Goal: Task Accomplishment & Management: Manage account settings

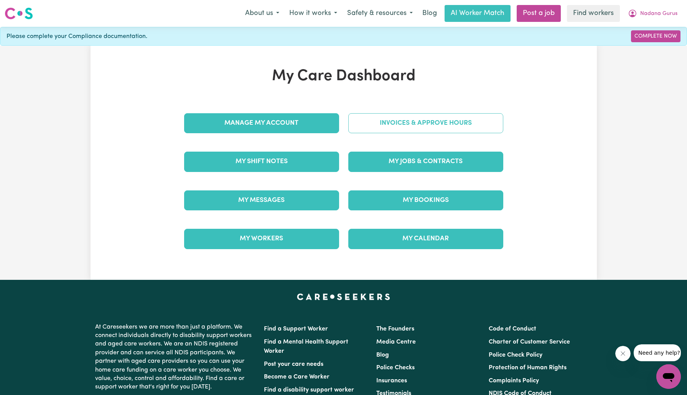
click at [398, 120] on link "Invoices & Approve Hours" at bounding box center [425, 123] width 155 height 20
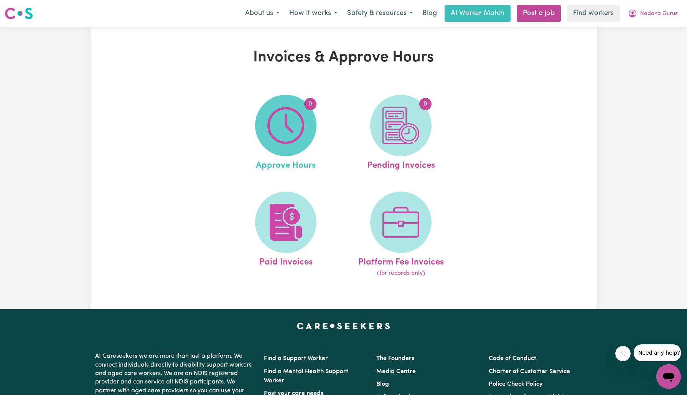
click at [287, 125] on img at bounding box center [286, 125] width 37 height 37
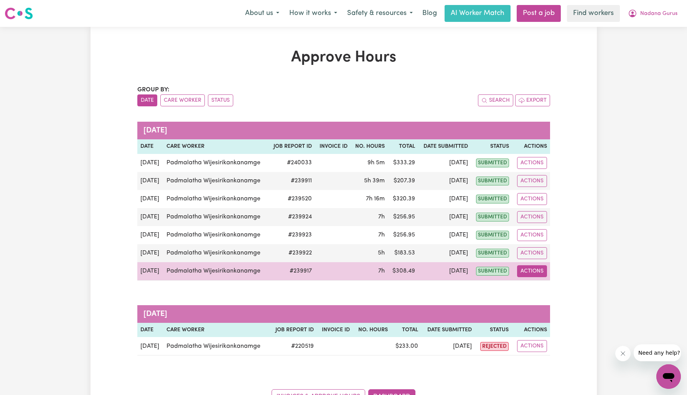
click at [530, 271] on button "Actions" at bounding box center [532, 271] width 30 height 12
click at [535, 281] on link "View Job Report" at bounding box center [550, 288] width 66 height 15
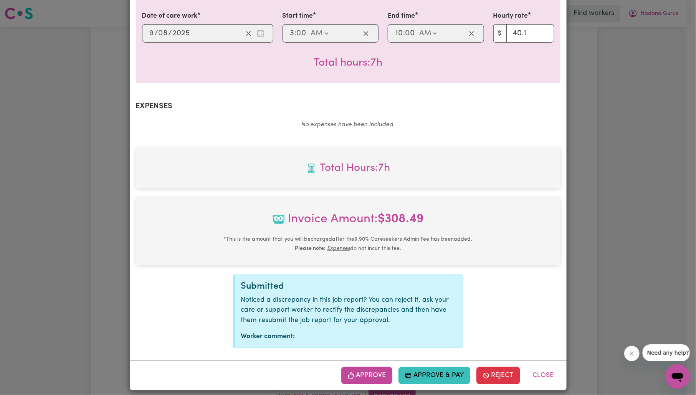
scroll to position [206, 0]
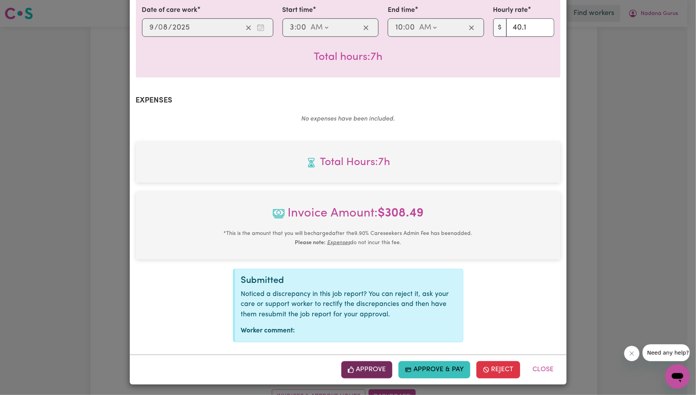
click at [378, 371] on button "Approve" at bounding box center [366, 369] width 51 height 17
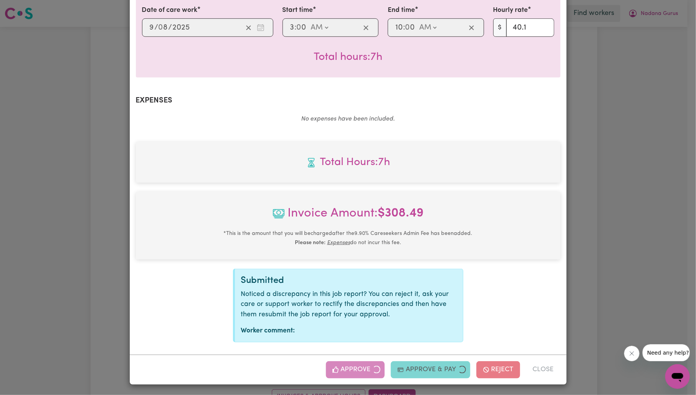
click at [609, 226] on div "Job Report # 239917 - [PERSON_NAME] Summary Job report # 239917 Client name: Na…" at bounding box center [348, 197] width 696 height 395
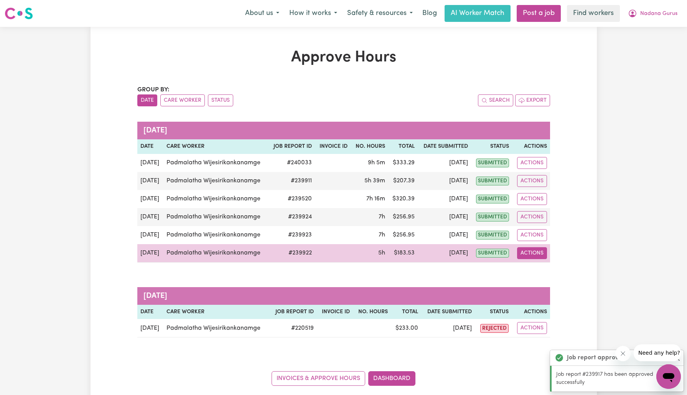
drag, startPoint x: 536, startPoint y: 251, endPoint x: 538, endPoint y: 256, distance: 5.1
click at [536, 251] on button "Actions" at bounding box center [532, 253] width 30 height 12
click at [542, 265] on link "View Job Report" at bounding box center [550, 270] width 66 height 15
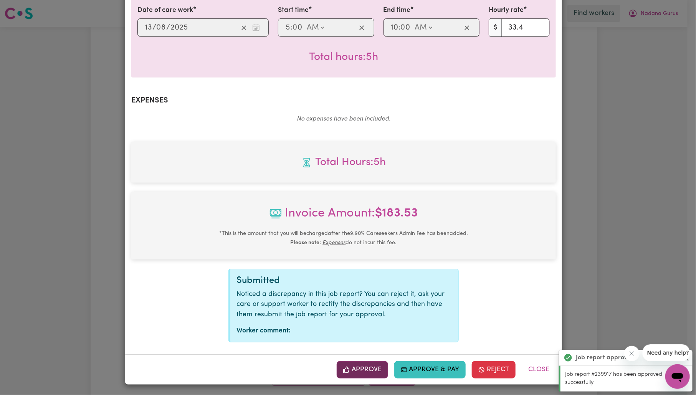
click at [373, 365] on button "Approve" at bounding box center [362, 369] width 51 height 17
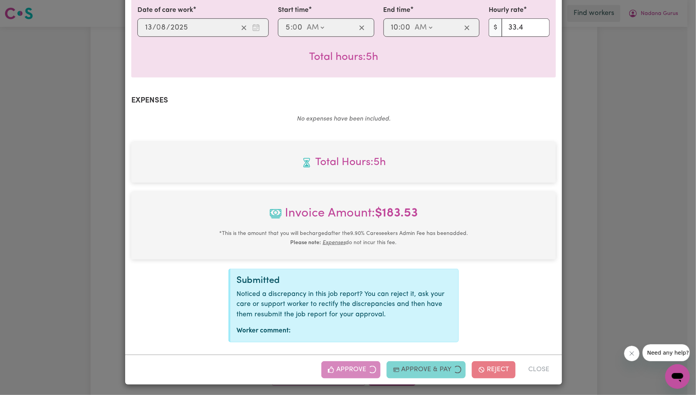
click at [635, 196] on div "Job Report # 239922 - [PERSON_NAME] Summary Job report # 239922 Client name: Na…" at bounding box center [348, 197] width 696 height 395
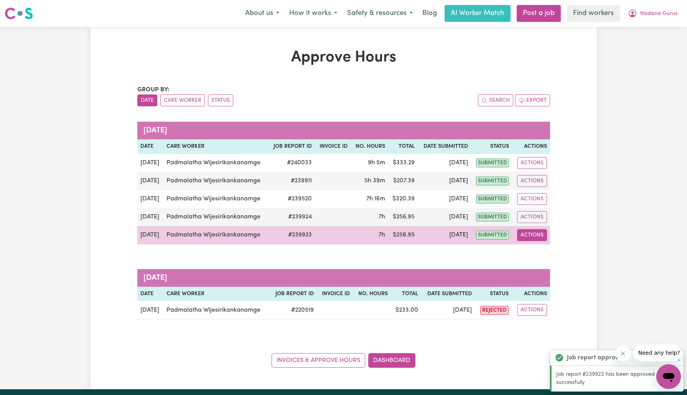
click at [540, 236] on button "Actions" at bounding box center [532, 235] width 30 height 12
click at [551, 253] on link "View Job Report" at bounding box center [550, 252] width 66 height 15
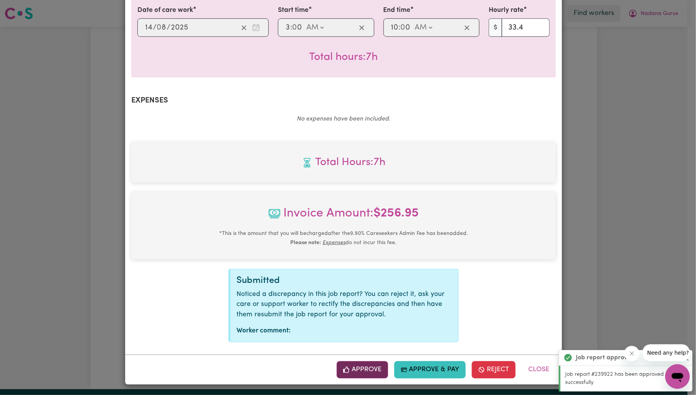
click at [348, 368] on button "Approve" at bounding box center [362, 369] width 51 height 17
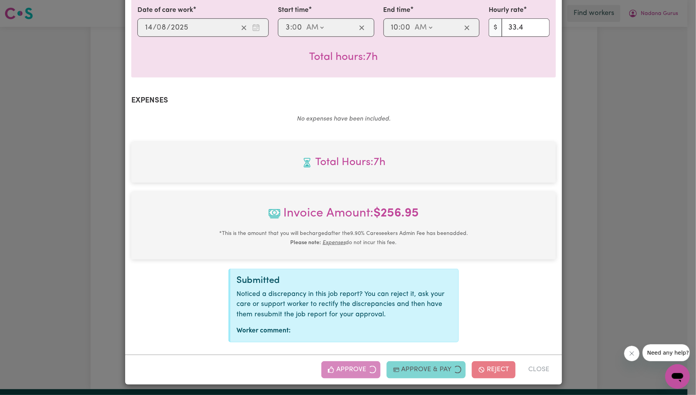
click at [599, 200] on div "Job Report # 239923 - [PERSON_NAME] Summary Job report # 239923 Client name: Na…" at bounding box center [348, 197] width 696 height 395
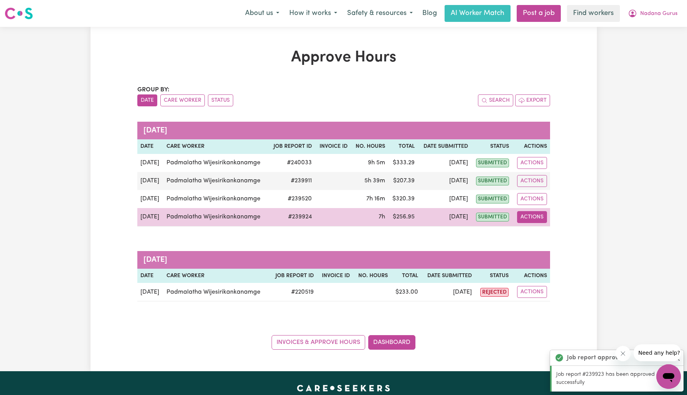
click at [534, 216] on button "Actions" at bounding box center [532, 217] width 30 height 12
click at [542, 231] on link "View Job Report" at bounding box center [550, 234] width 66 height 15
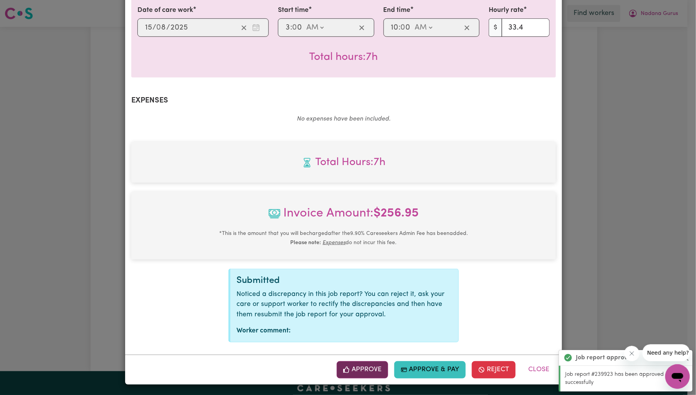
click at [368, 367] on button "Approve" at bounding box center [362, 369] width 51 height 17
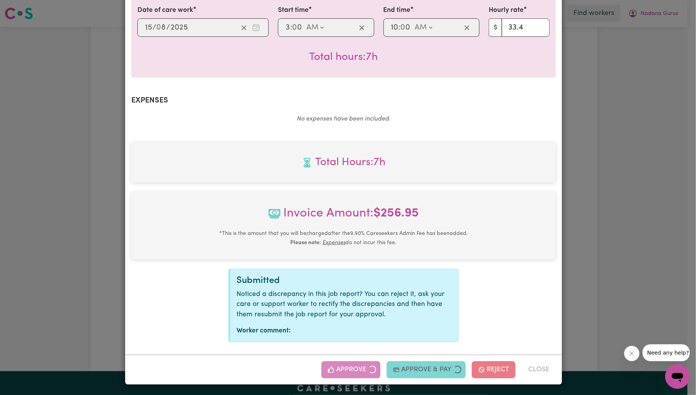
click at [664, 169] on div "Job Report # 239924 - [PERSON_NAME] Summary Job report # 239924 Client name: Na…" at bounding box center [348, 197] width 696 height 395
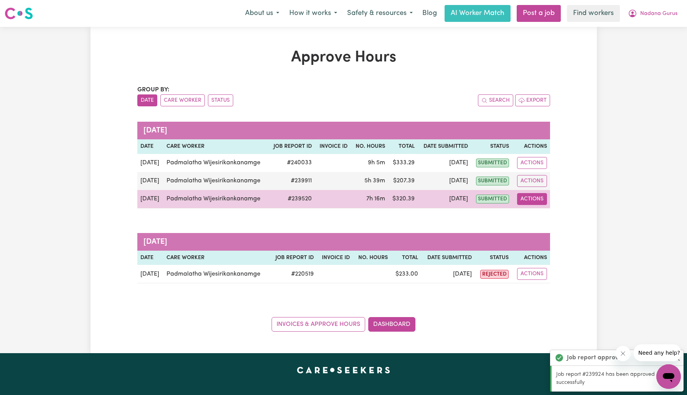
click at [543, 195] on button "Actions" at bounding box center [532, 199] width 30 height 12
click at [545, 211] on link "View Job Report" at bounding box center [550, 216] width 66 height 15
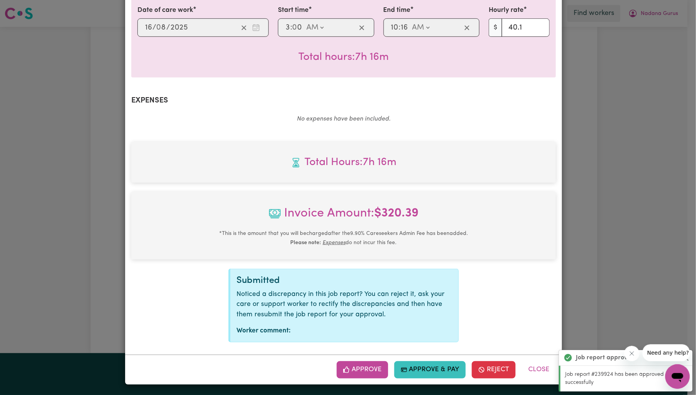
drag, startPoint x: 363, startPoint y: 370, endPoint x: 427, endPoint y: 320, distance: 80.9
click at [363, 370] on button "Approve" at bounding box center [362, 369] width 51 height 17
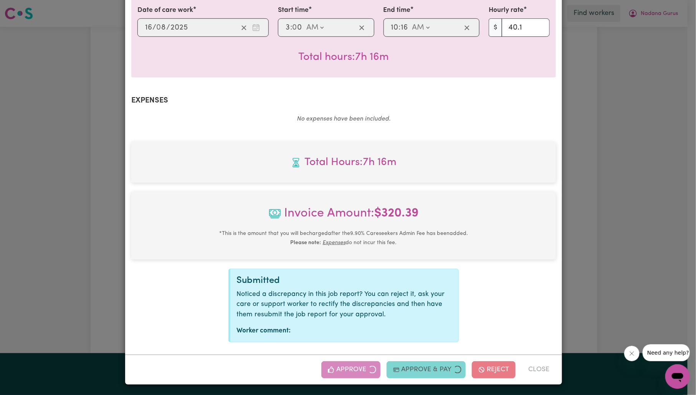
click at [615, 160] on div "Job Report # 239520 - [PERSON_NAME] Summary Job report # 239520 Client name: Na…" at bounding box center [348, 197] width 696 height 395
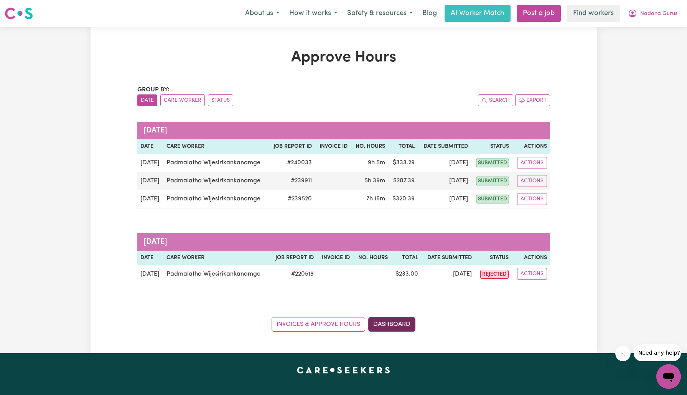
click at [395, 324] on link "Dashboard" at bounding box center [391, 324] width 47 height 15
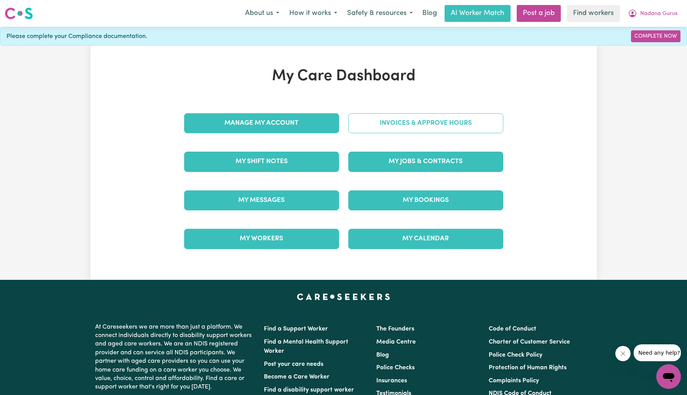
click at [427, 127] on link "Invoices & Approve Hours" at bounding box center [425, 123] width 155 height 20
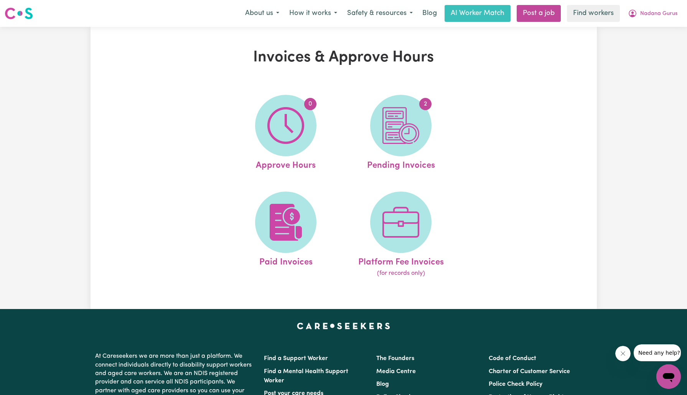
click at [427, 127] on span "2" at bounding box center [400, 125] width 61 height 61
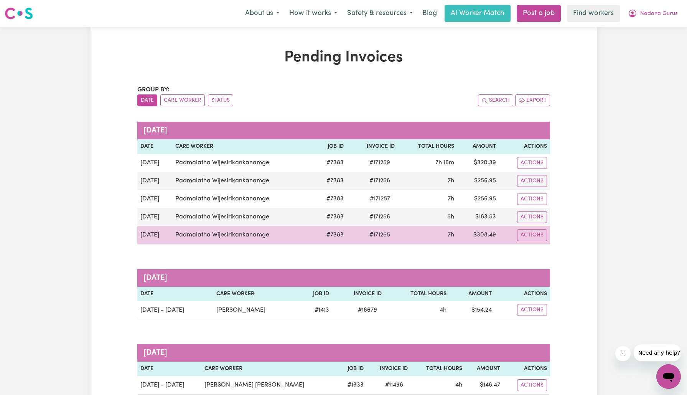
click at [382, 234] on span "# 171255" at bounding box center [380, 234] width 30 height 9
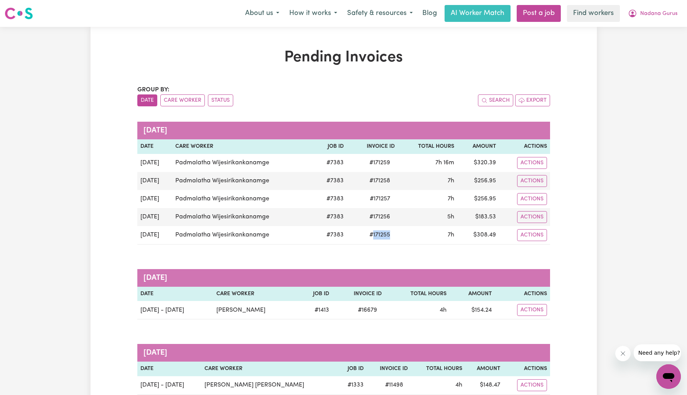
copy span "171255"
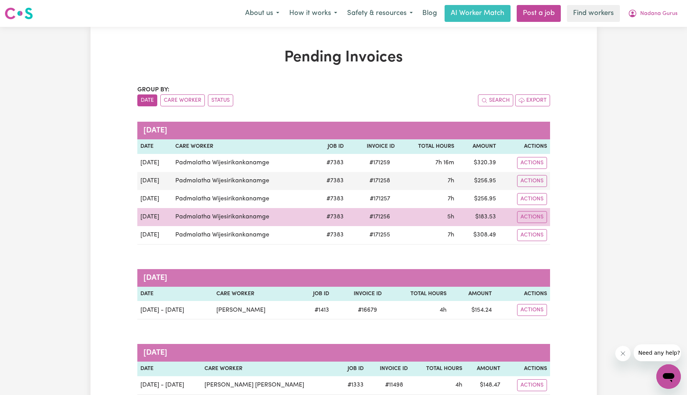
click at [382, 218] on span "# 171256" at bounding box center [380, 216] width 30 height 9
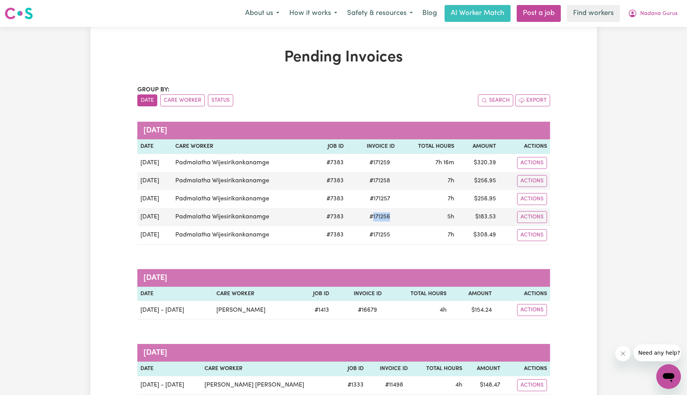
copy span "171256"
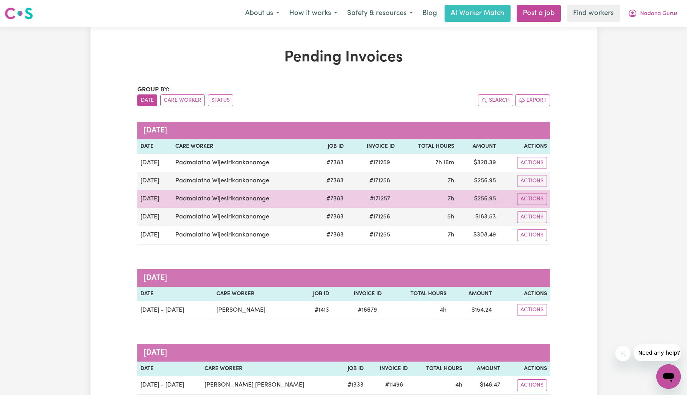
click at [380, 196] on span "# 171257" at bounding box center [380, 198] width 30 height 9
drag, startPoint x: 380, startPoint y: 196, endPoint x: 421, endPoint y: 189, distance: 41.3
click at [380, 196] on span "# 171257" at bounding box center [380, 198] width 30 height 9
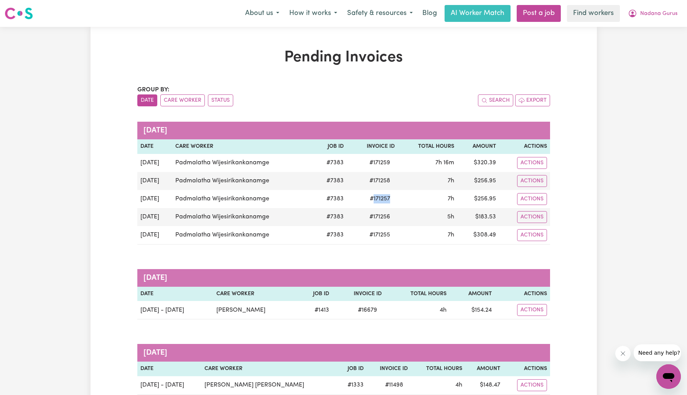
copy span "171257"
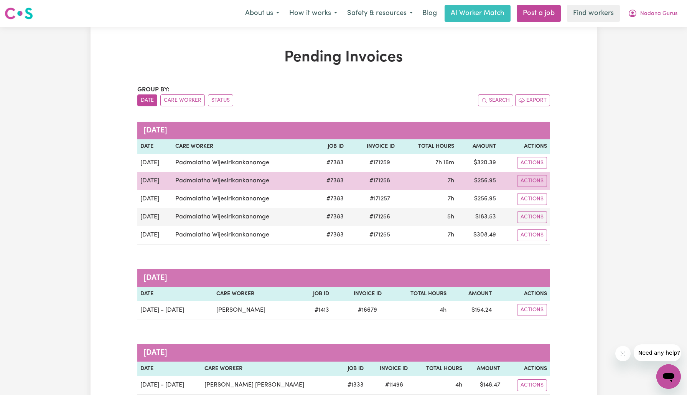
click at [382, 179] on span "# 171258" at bounding box center [380, 180] width 30 height 9
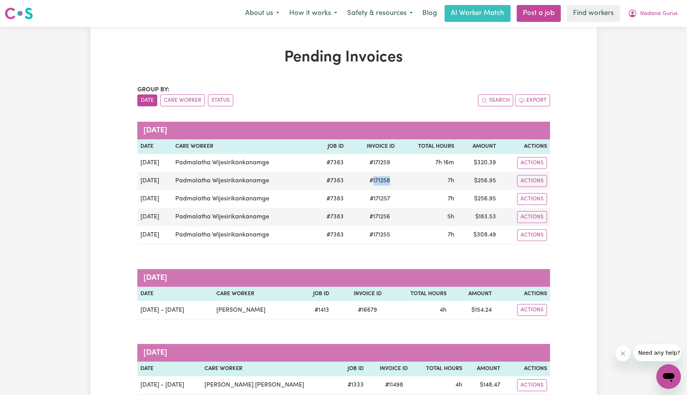
copy span "171258"
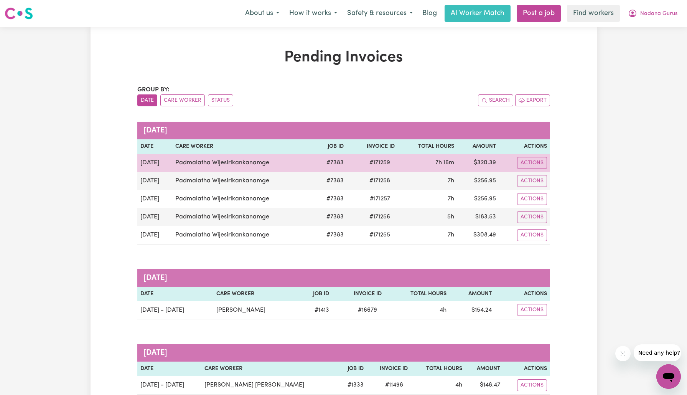
click at [377, 159] on span "# 171259" at bounding box center [380, 162] width 30 height 9
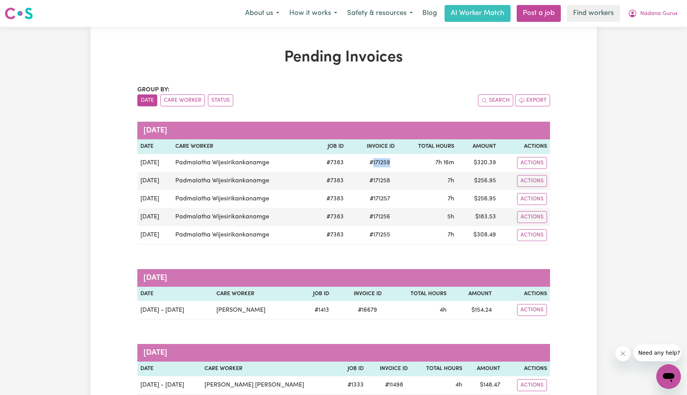
copy span "171259"
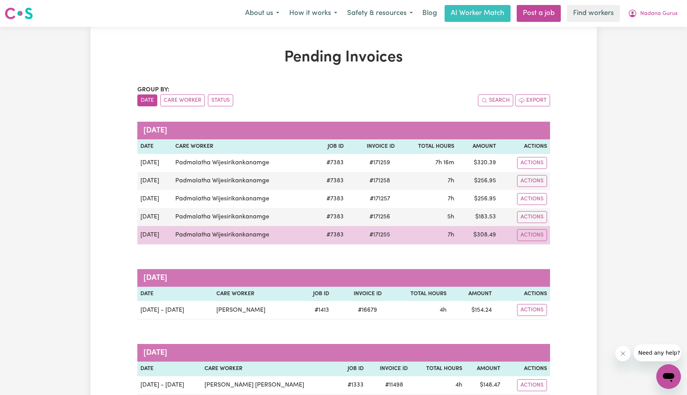
click at [490, 237] on td "$ 308.49" at bounding box center [478, 235] width 42 height 18
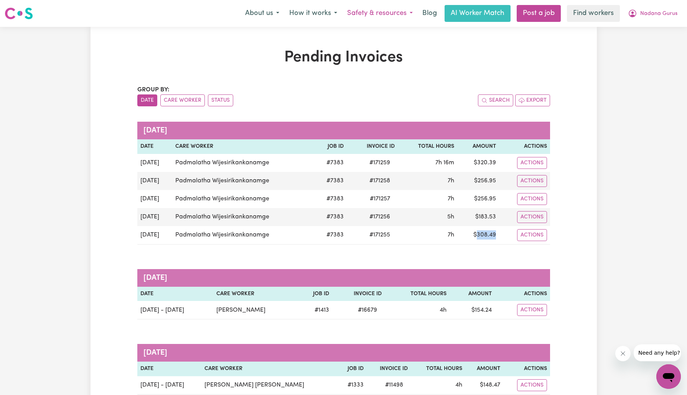
copy td "308.49"
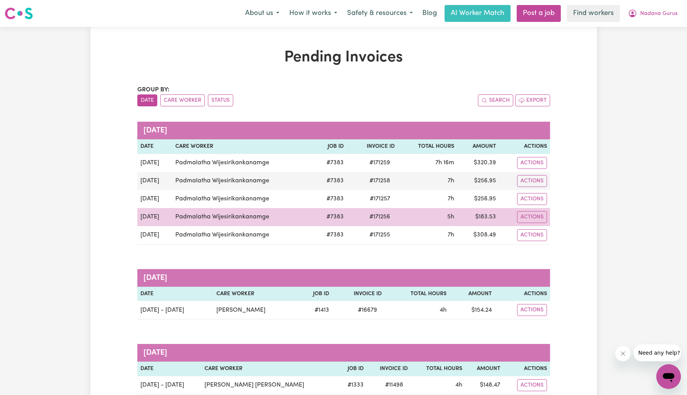
click at [490, 216] on td "$ 183.53" at bounding box center [478, 217] width 42 height 18
click at [489, 216] on td "$ 183.53" at bounding box center [478, 217] width 42 height 18
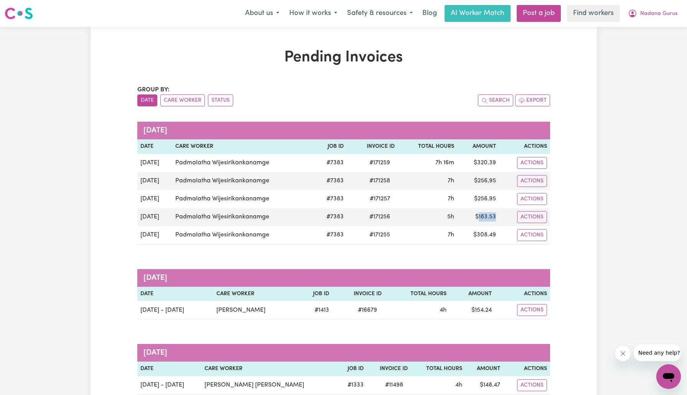
copy td "183.53"
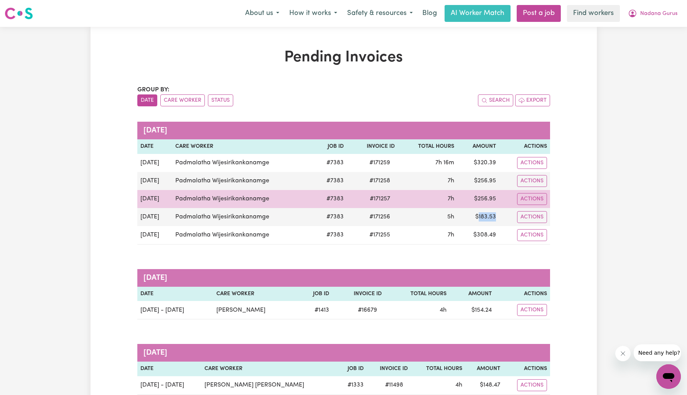
click at [492, 195] on td "$ 256.95" at bounding box center [478, 199] width 42 height 18
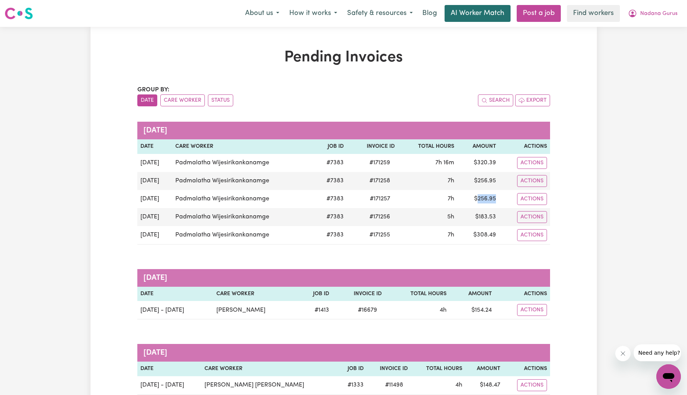
copy td "256.95"
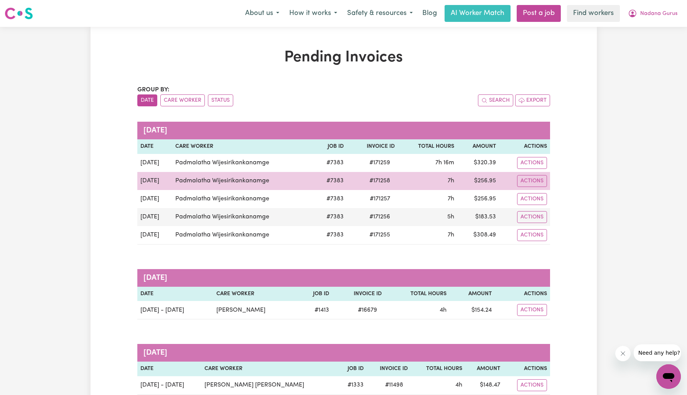
click at [491, 182] on td "$ 256.95" at bounding box center [478, 181] width 42 height 18
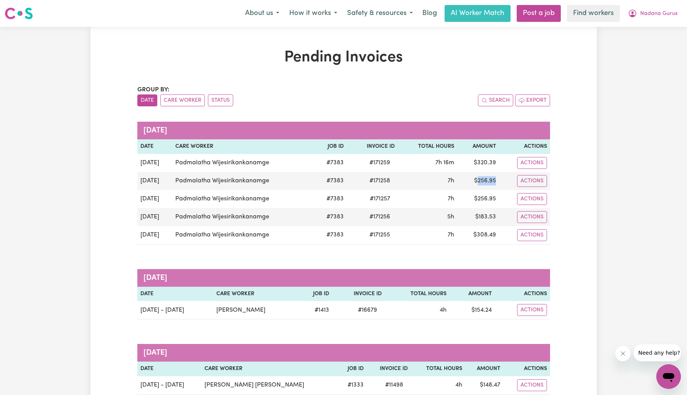
copy td "256.95"
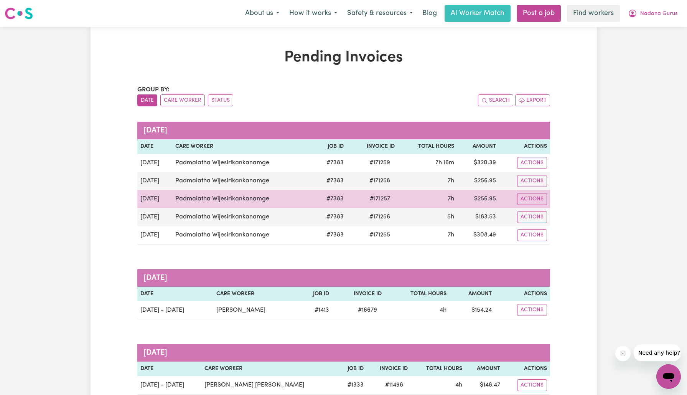
click at [484, 201] on td "$ 256.95" at bounding box center [478, 199] width 42 height 18
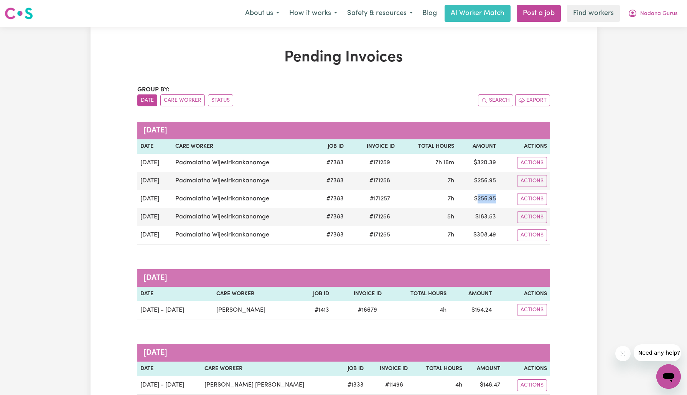
copy td "256.95"
click at [642, 9] on button "Nadana Gurus" at bounding box center [652, 13] width 59 height 16
click at [639, 45] on link "Logout" at bounding box center [652, 44] width 61 height 15
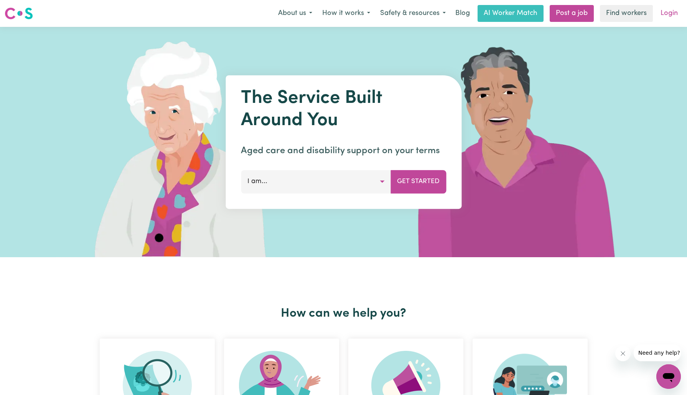
click at [666, 9] on link "Login" at bounding box center [669, 13] width 26 height 17
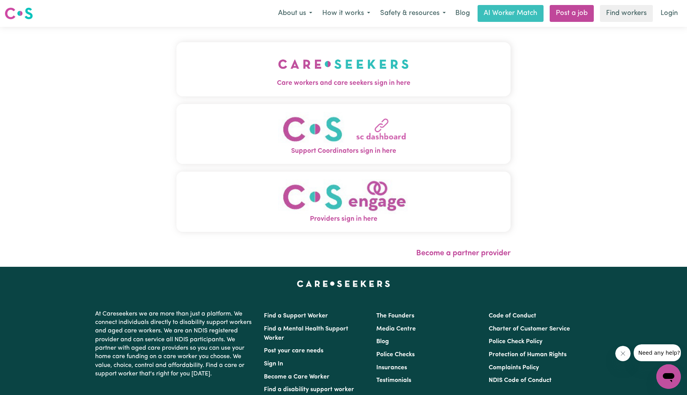
click at [307, 73] on img "Care workers and care seekers sign in here" at bounding box center [343, 64] width 131 height 28
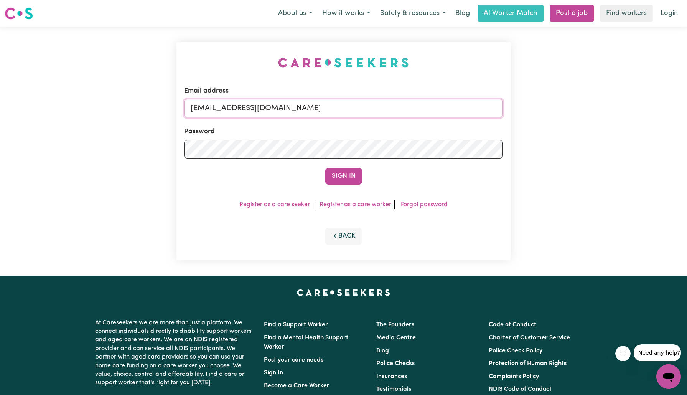
drag, startPoint x: 230, startPoint y: 106, endPoint x: 669, endPoint y: 152, distance: 441.9
click at [669, 152] on div "Email address [EMAIL_ADDRESS][DOMAIN_NAME] Password Sign In Register as a care …" at bounding box center [343, 151] width 687 height 249
type input "[EMAIL_ADDRESS][DOMAIN_NAME]"
click at [325, 168] on button "Sign In" at bounding box center [343, 176] width 37 height 17
